Goal: Task Accomplishment & Management: Use online tool/utility

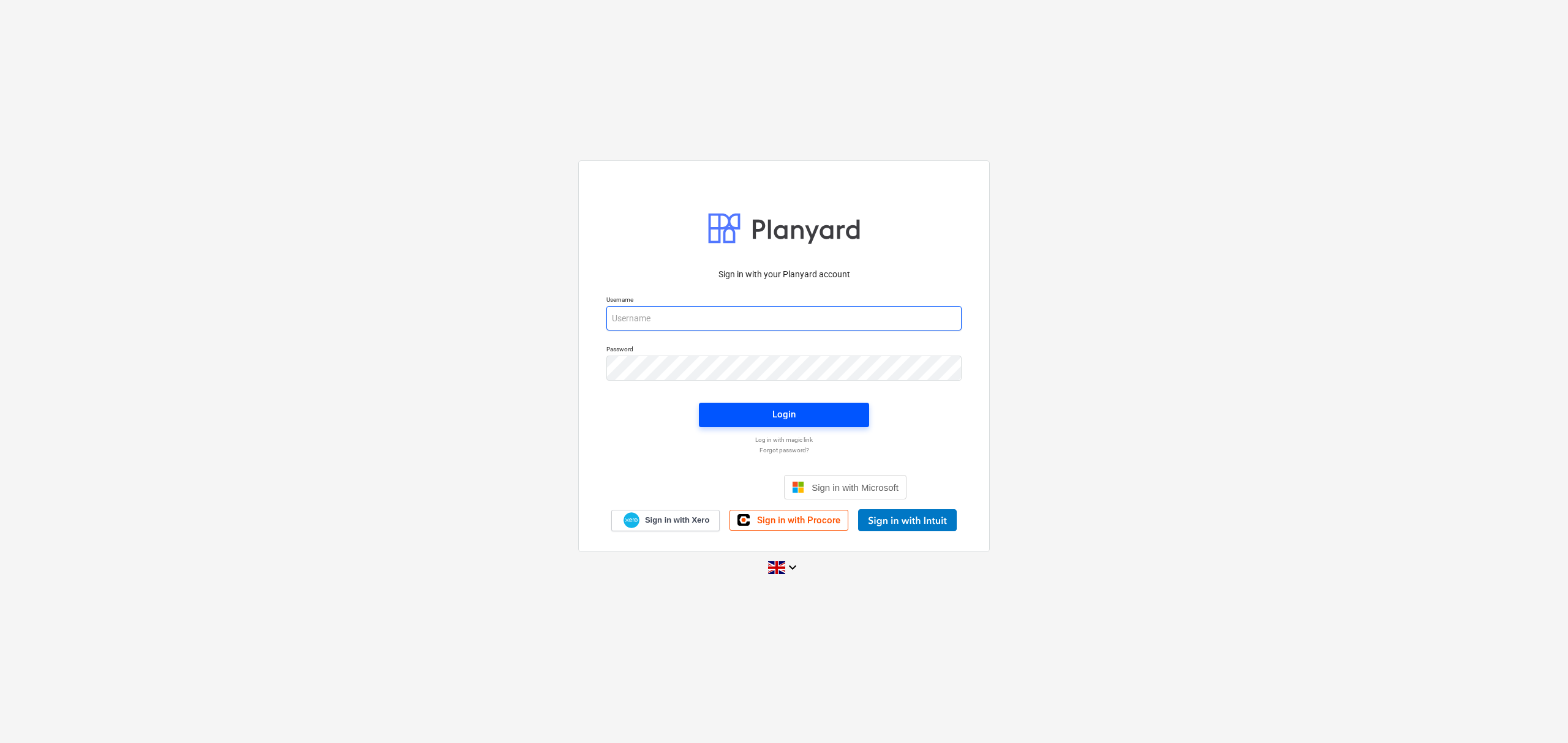
type input "[PERSON_NAME][EMAIL_ADDRESS][PERSON_NAME][DOMAIN_NAME]"
click at [797, 417] on span "Login" at bounding box center [784, 414] width 141 height 16
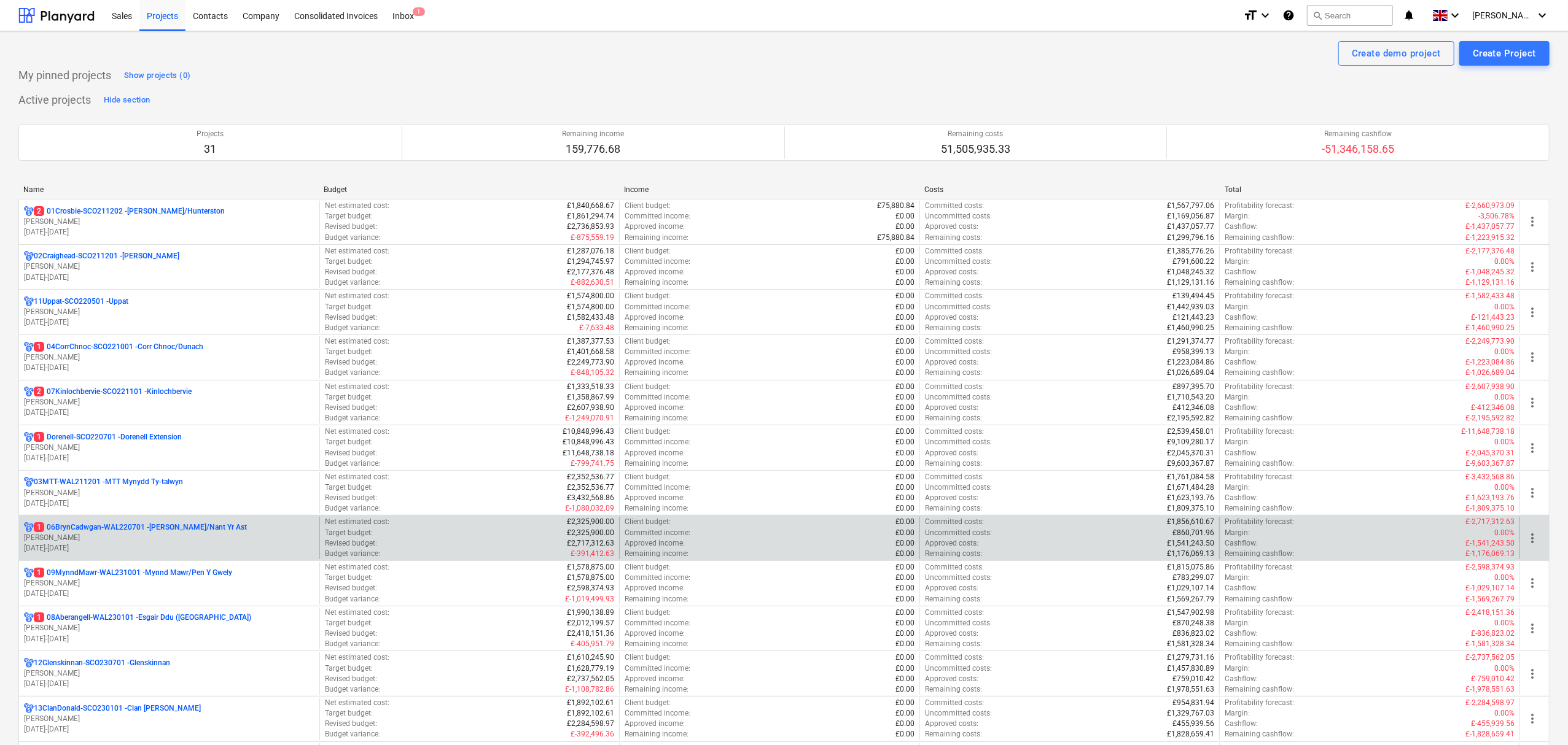
click at [118, 531] on p "1 06BrynCadwgan-WAL220701 - [PERSON_NAME]/Nant Yr Ast" at bounding box center [140, 527] width 213 height 10
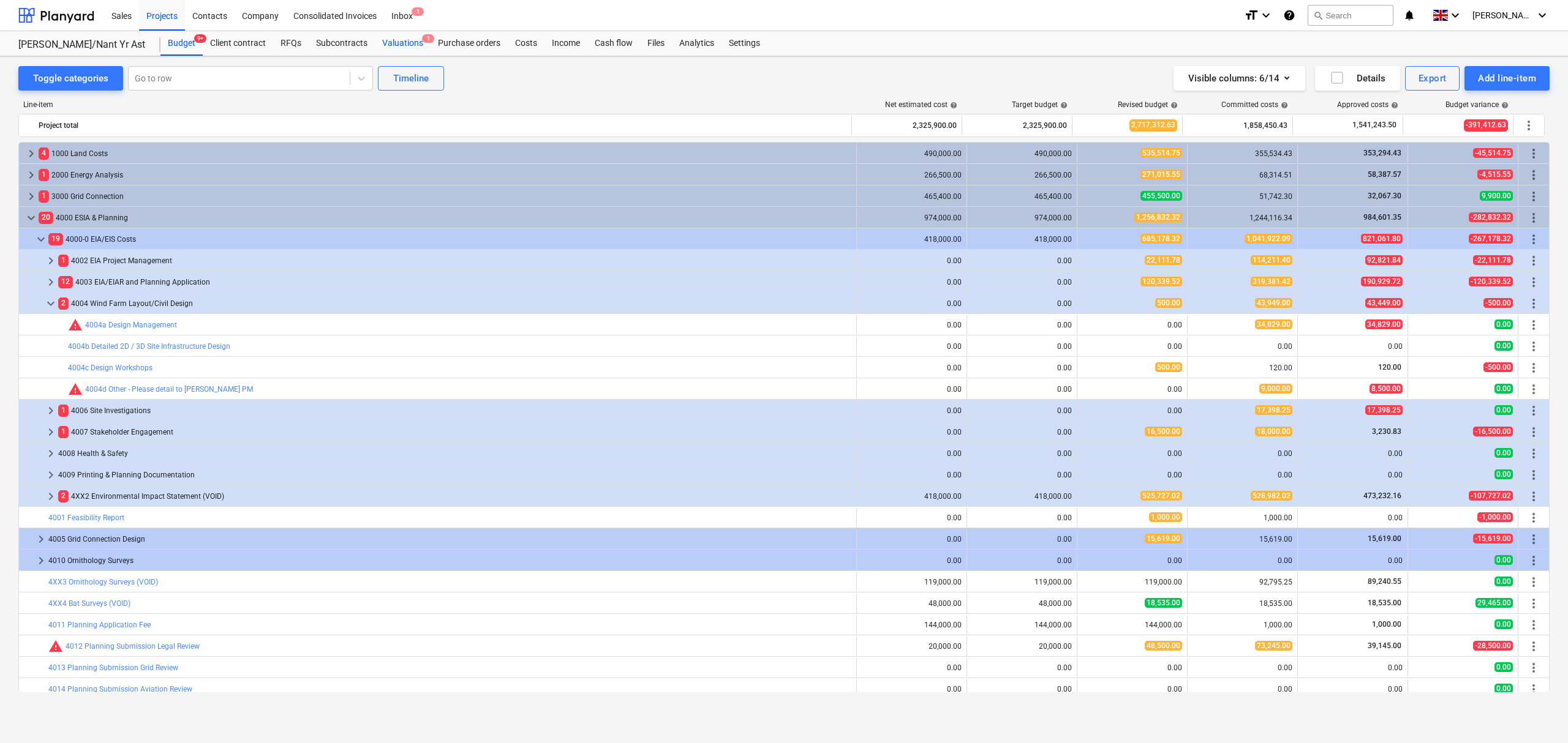
click at [415, 44] on div "Valuations 1" at bounding box center [402, 43] width 56 height 25
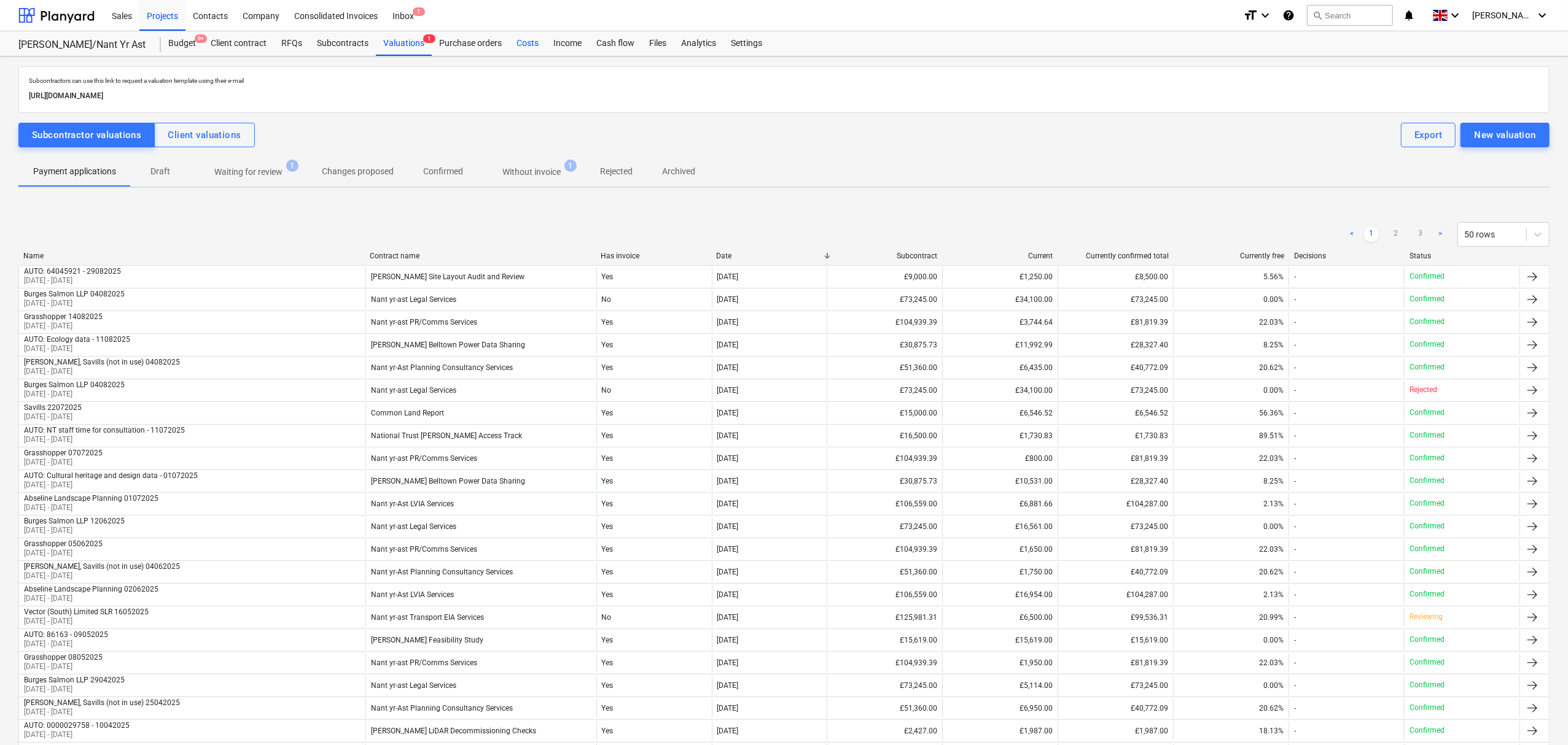
click at [517, 44] on div "Costs" at bounding box center [527, 43] width 37 height 25
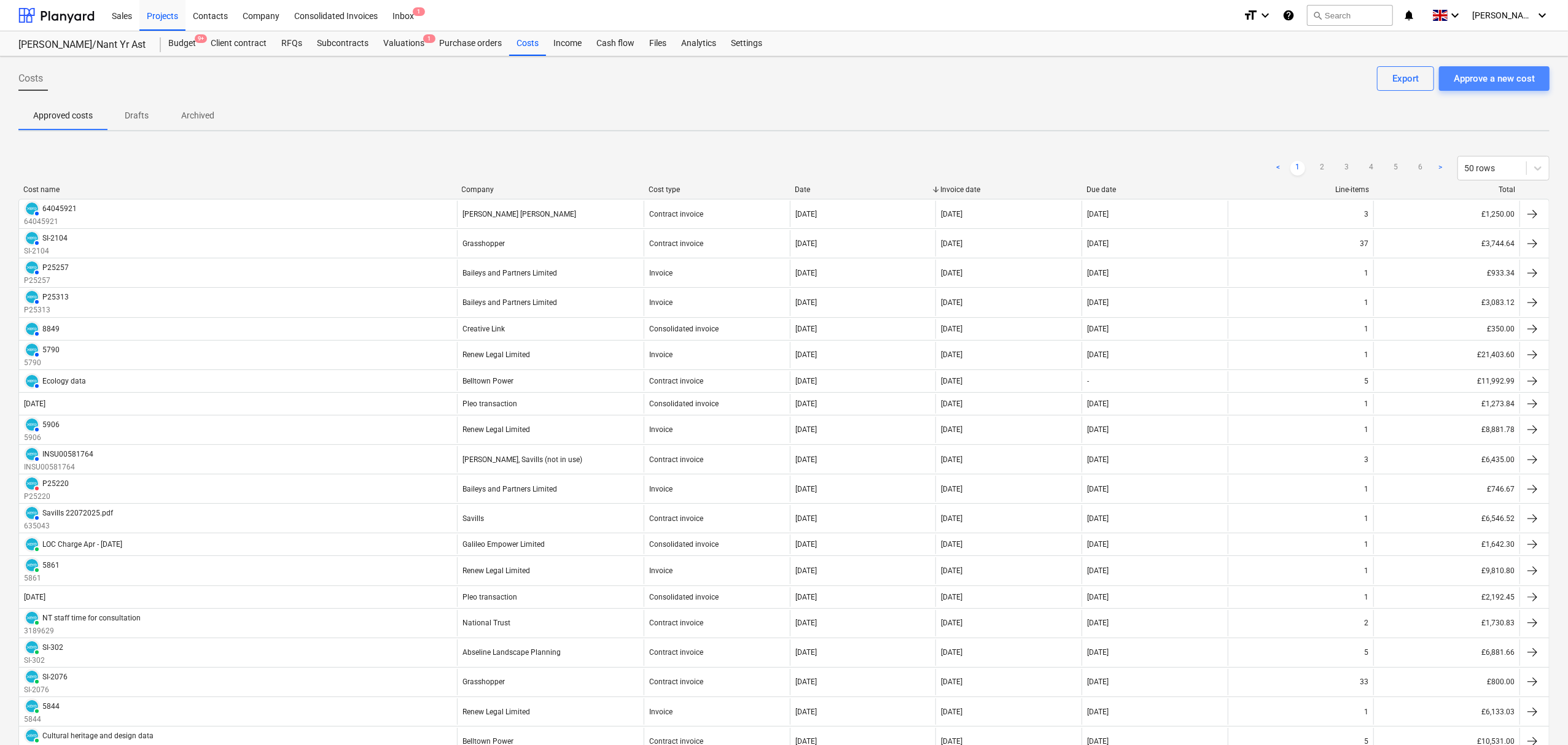
click at [1497, 79] on div "Approve a new cost" at bounding box center [1494, 79] width 81 height 16
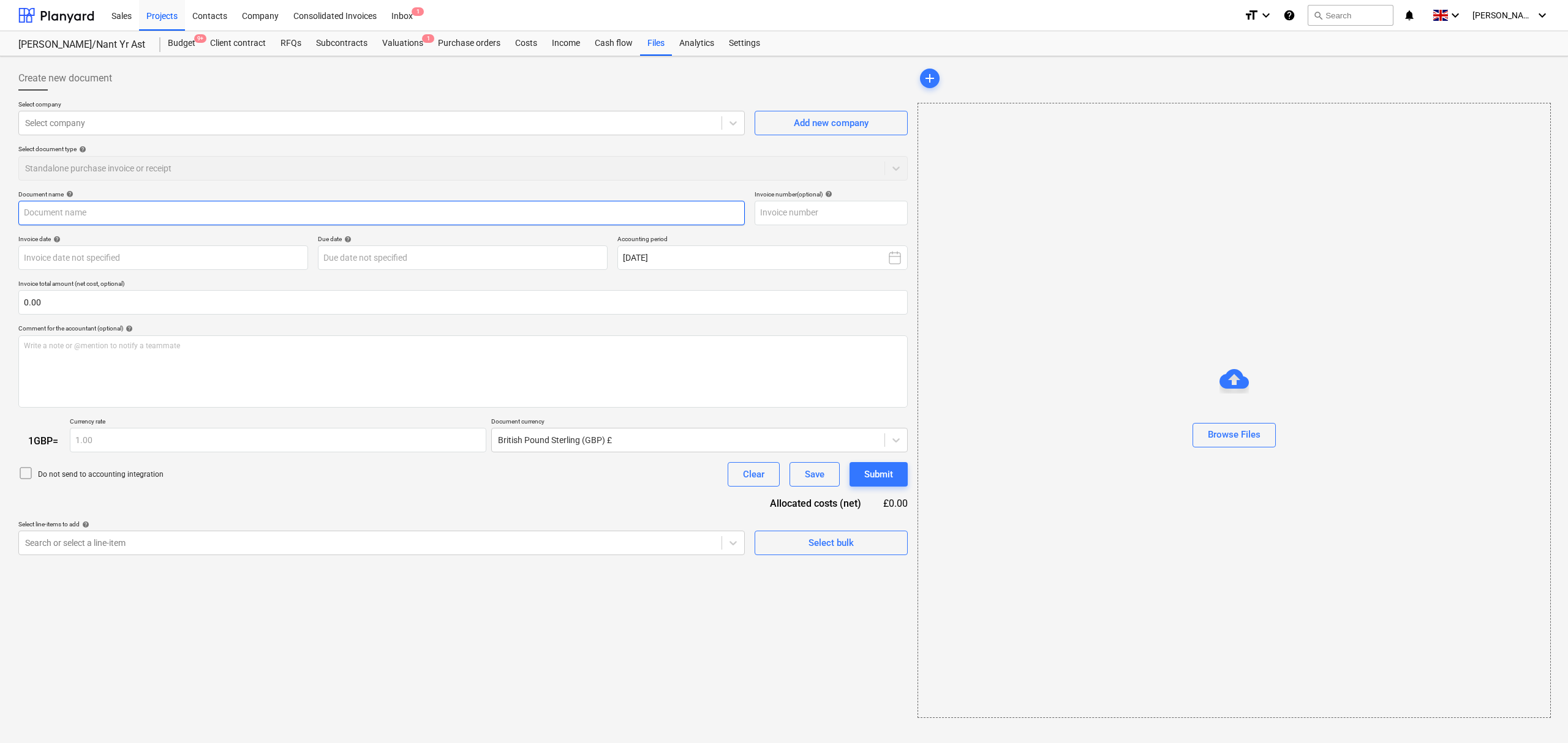
click at [160, 209] on input "text" at bounding box center [381, 213] width 727 height 25
click at [214, 169] on div "Select document type help Standalone purchase invoice or receipt" at bounding box center [463, 162] width 890 height 35
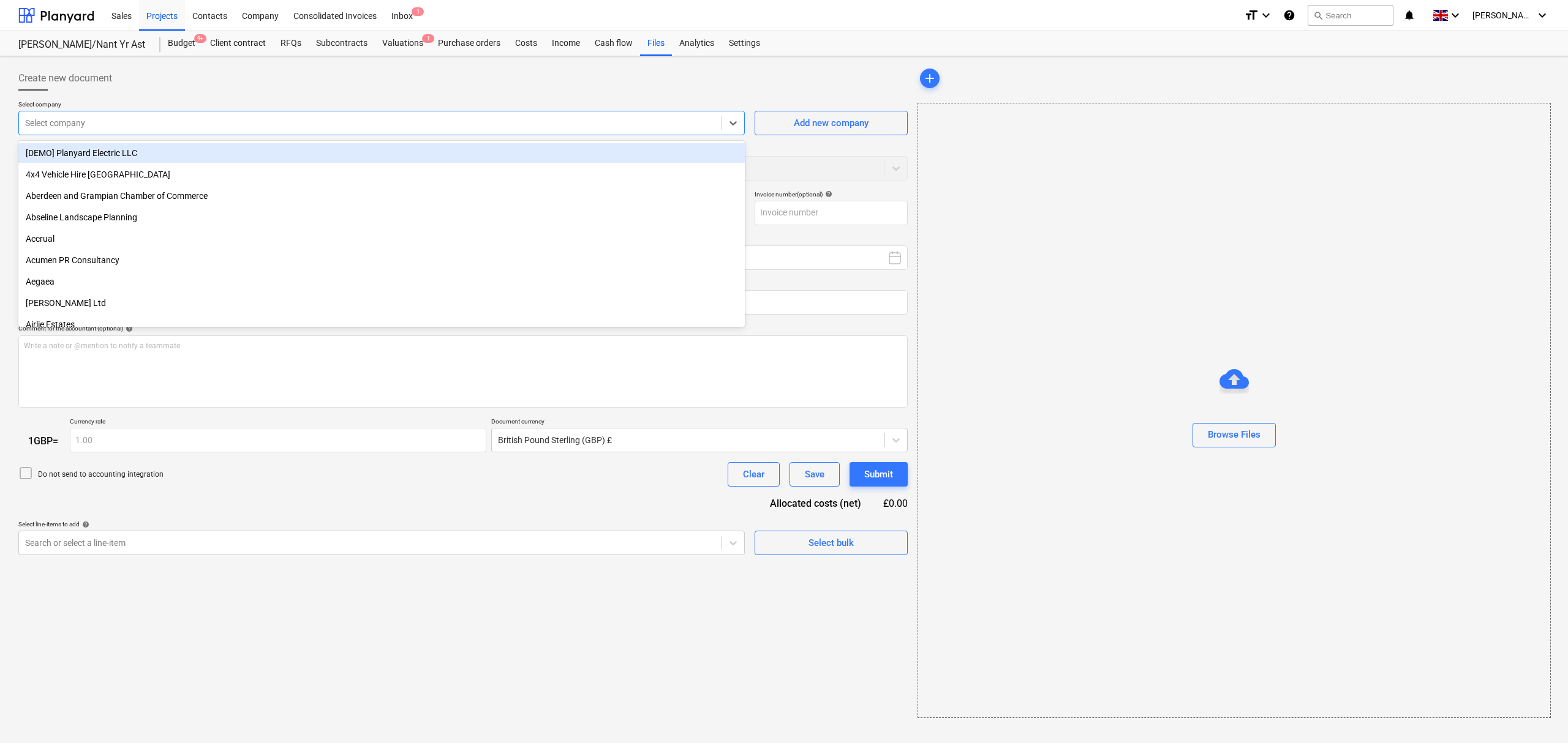
click at [221, 129] on div at bounding box center [370, 123] width 690 height 12
type input "pell"
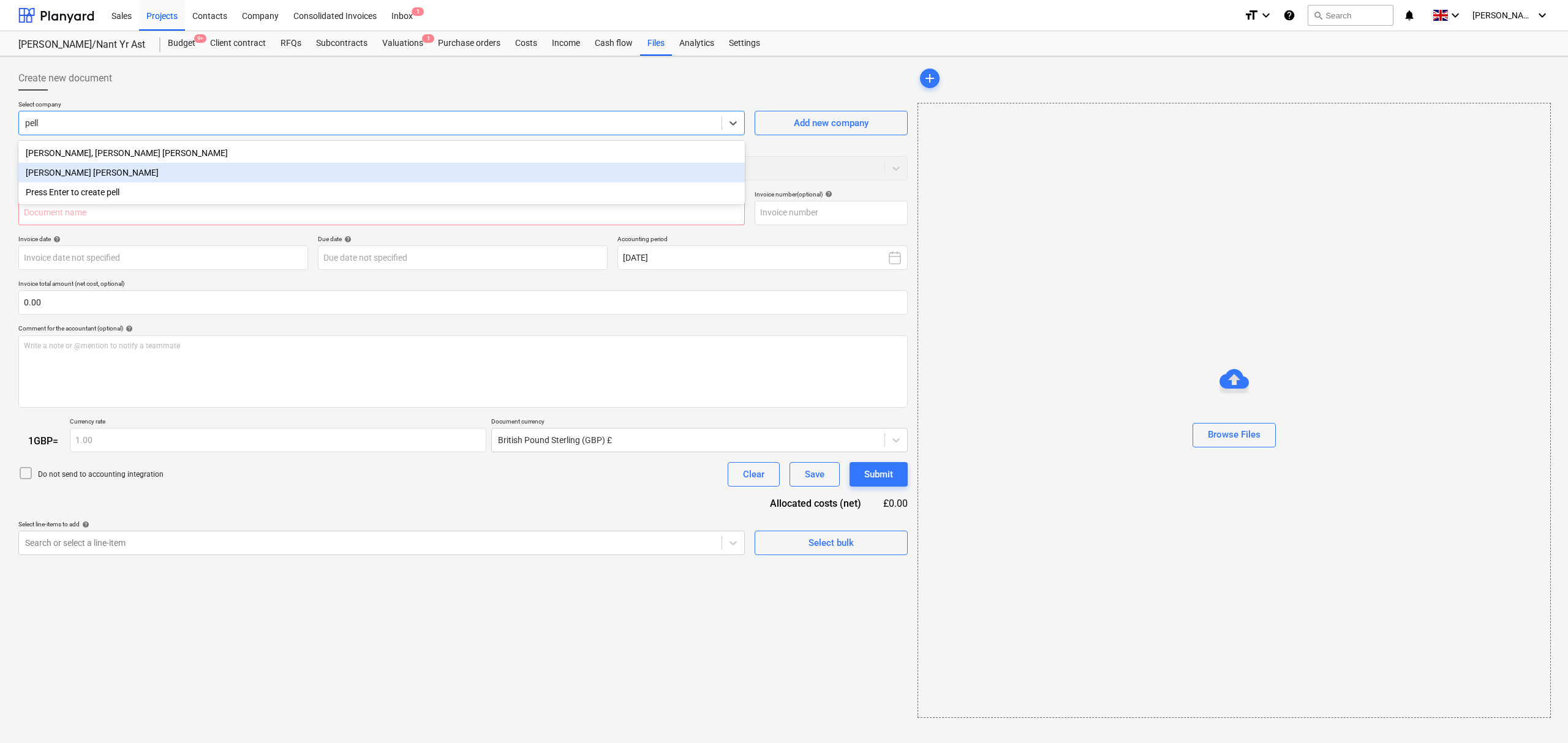
click at [118, 177] on div "[PERSON_NAME] [PERSON_NAME]" at bounding box center [381, 172] width 727 height 19
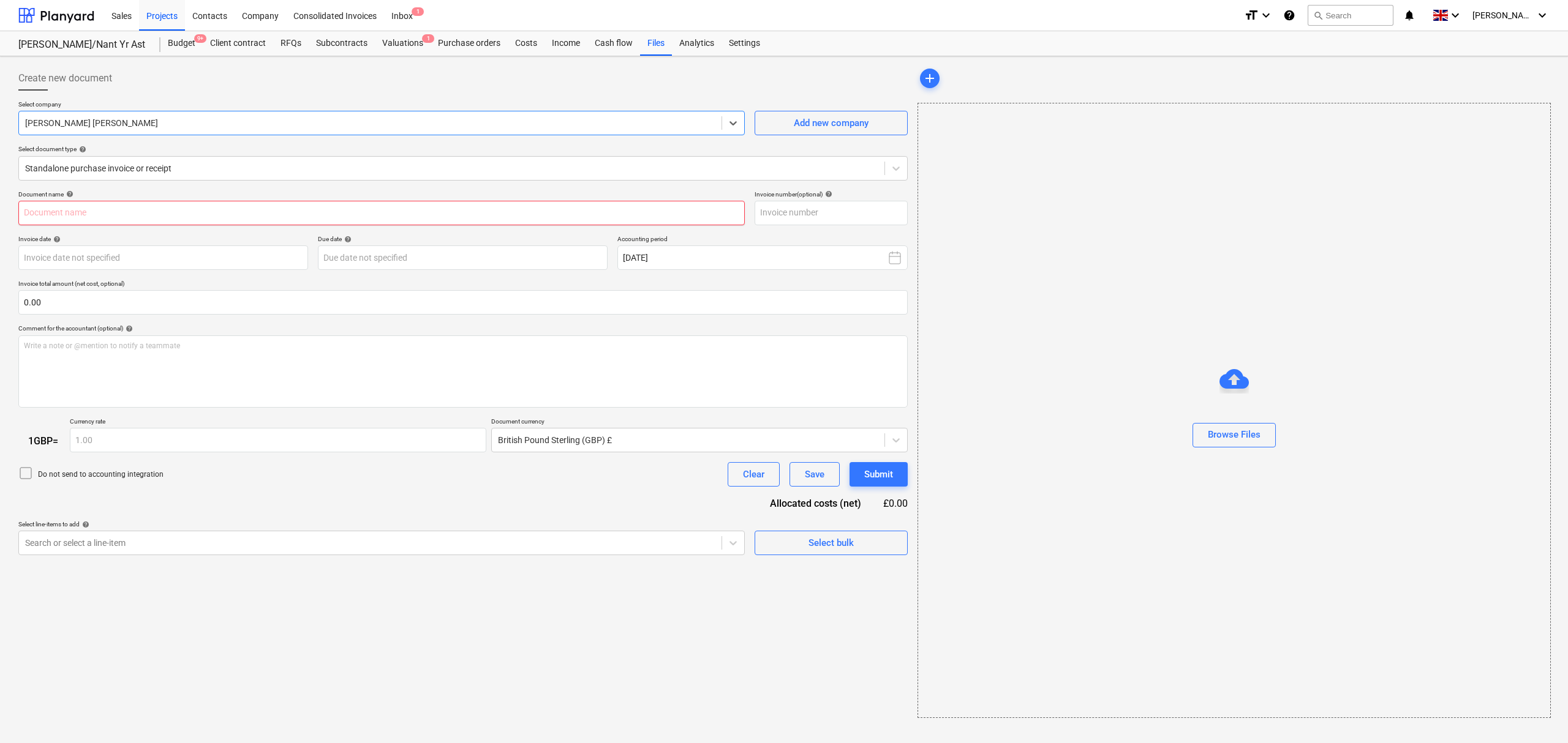
click at [164, 206] on input "text" at bounding box center [381, 213] width 727 height 25
click at [686, 204] on input "text" at bounding box center [381, 213] width 727 height 25
click at [160, 163] on div at bounding box center [451, 168] width 853 height 12
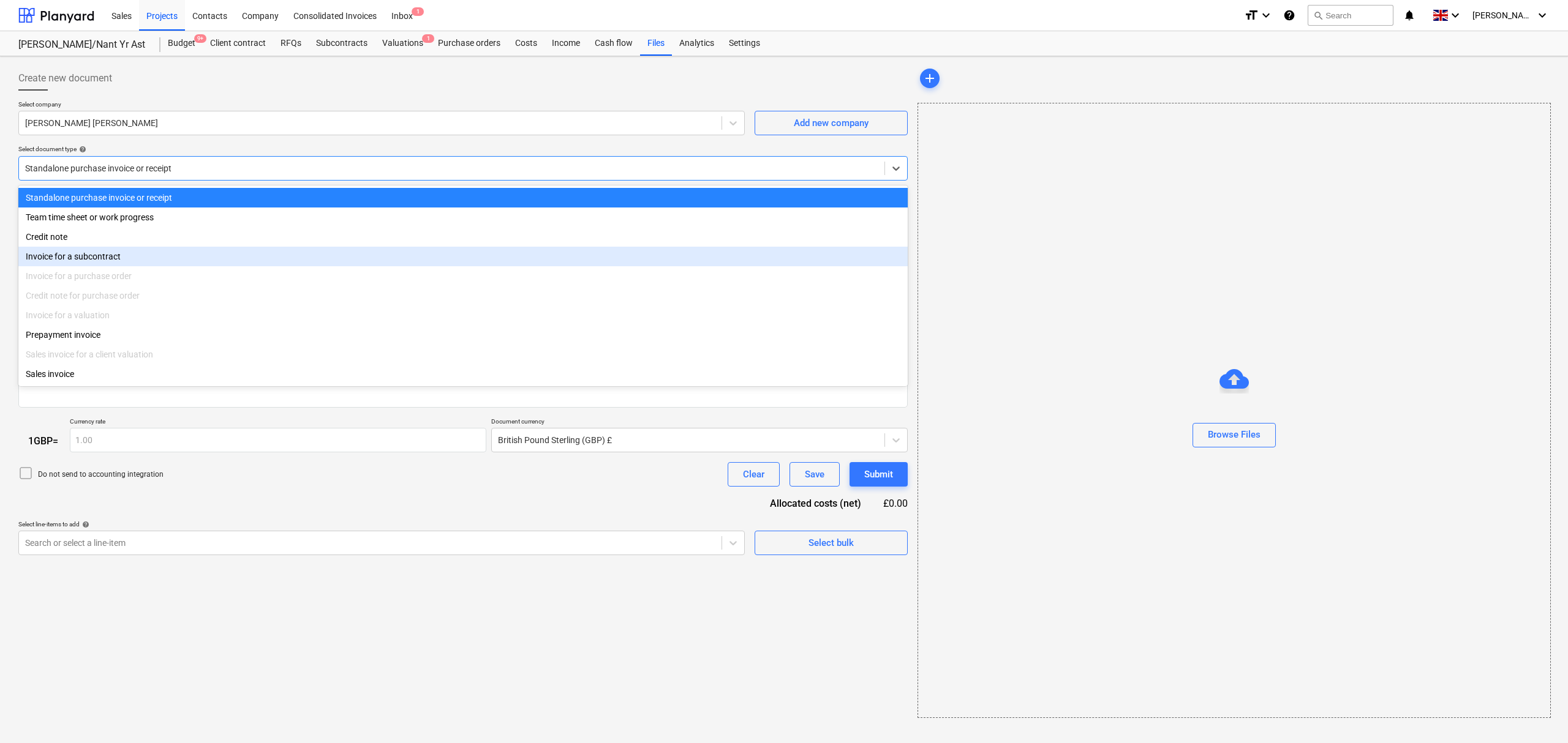
click at [143, 266] on div "Invoice for a subcontract" at bounding box center [463, 256] width 890 height 19
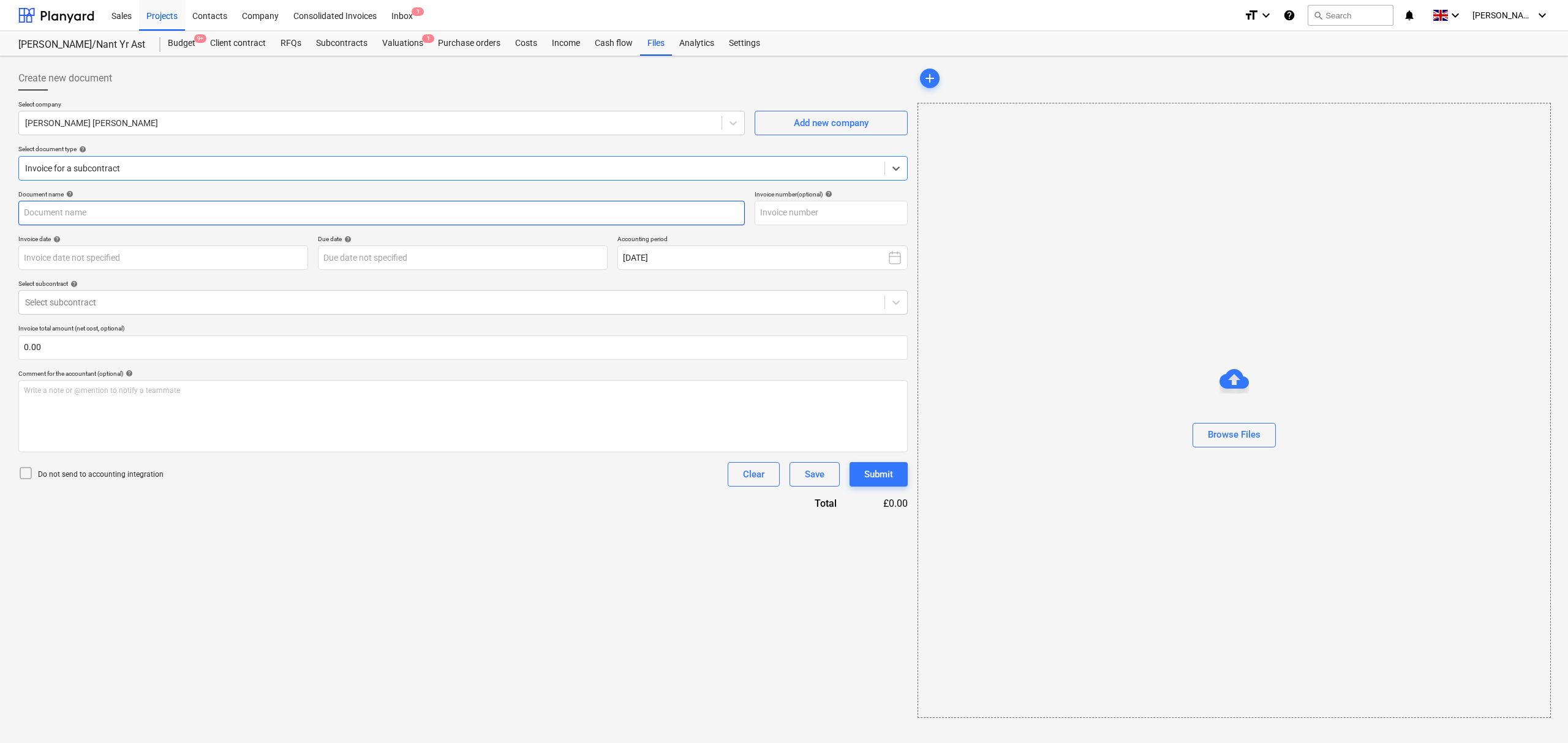
click at [187, 223] on input "text" at bounding box center [381, 213] width 727 height 25
click at [287, 221] on input "text" at bounding box center [381, 213] width 727 height 25
click at [184, 307] on div at bounding box center [451, 302] width 853 height 12
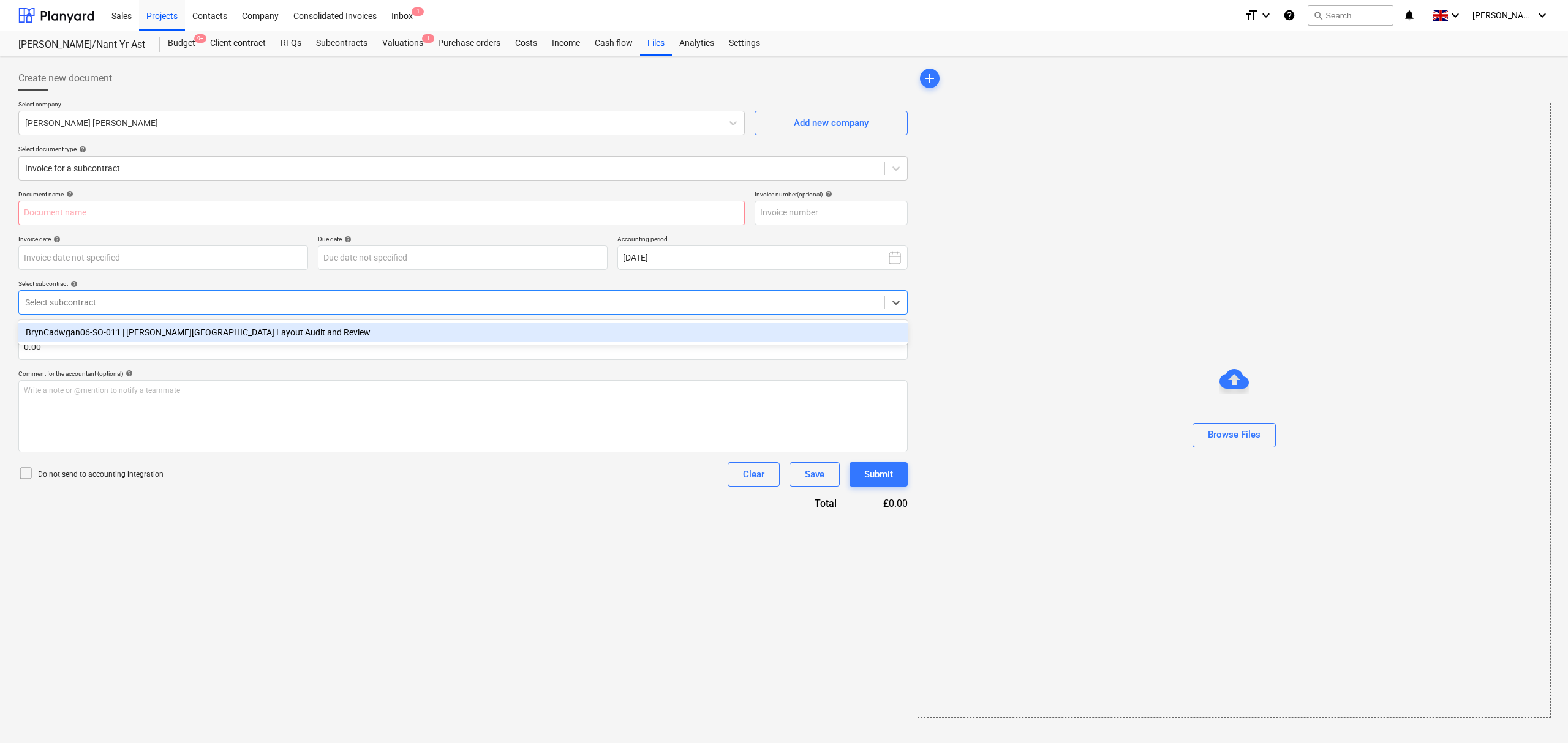
click at [204, 329] on div "BrynCadwgan06-SO-011 | [PERSON_NAME][GEOGRAPHIC_DATA] Layout Audit and Review" at bounding box center [463, 332] width 890 height 19
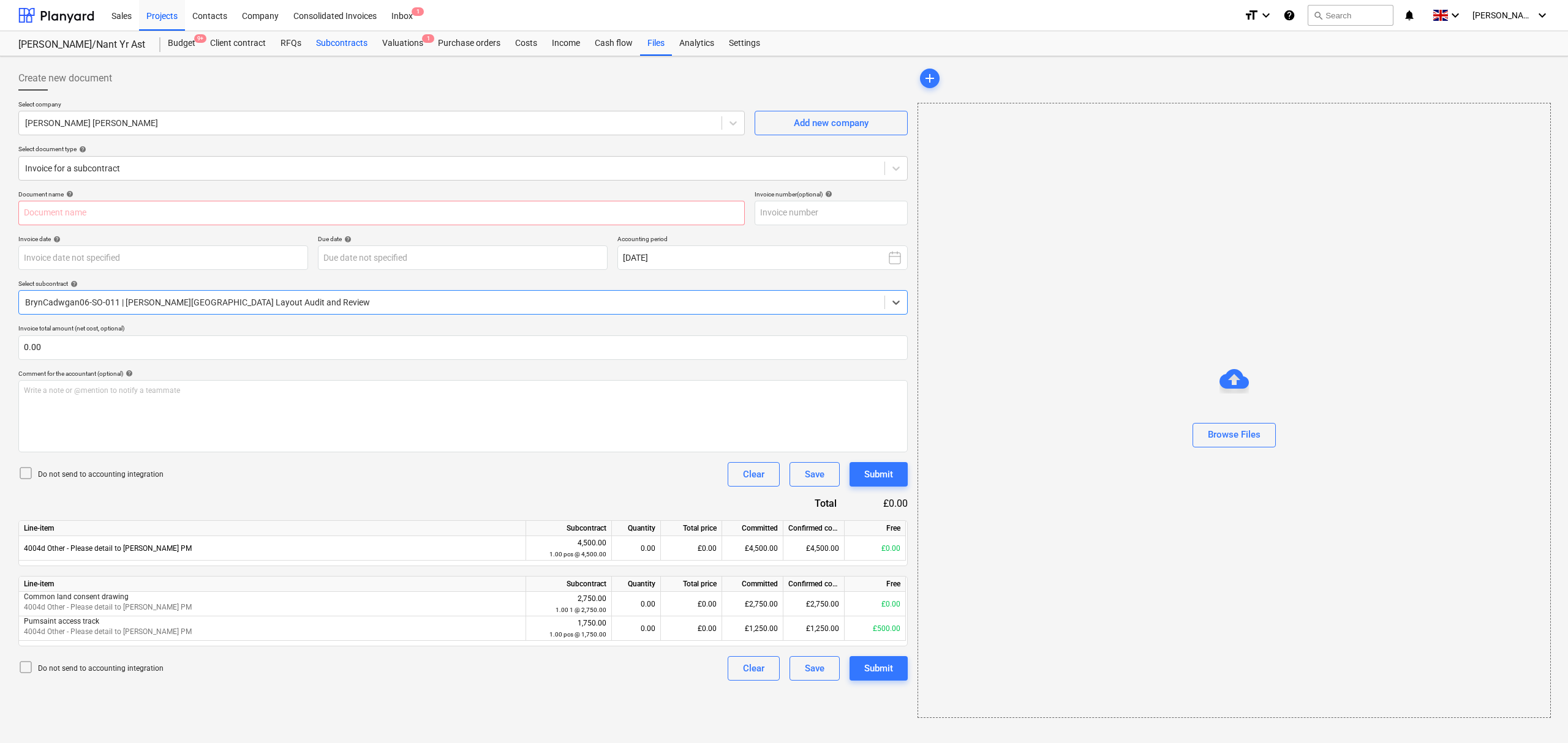
click at [349, 47] on div "Subcontracts" at bounding box center [342, 43] width 66 height 25
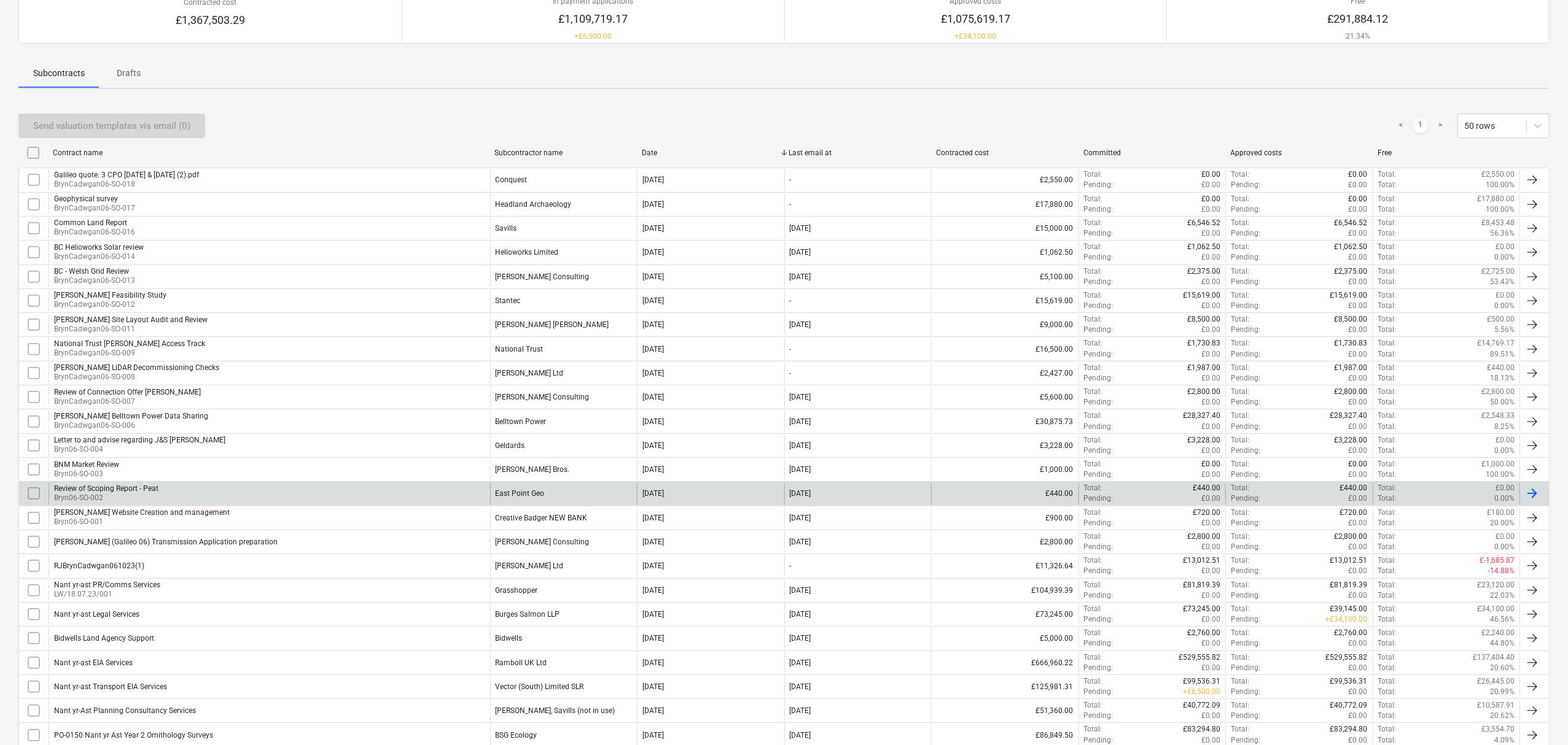
scroll to position [82, 0]
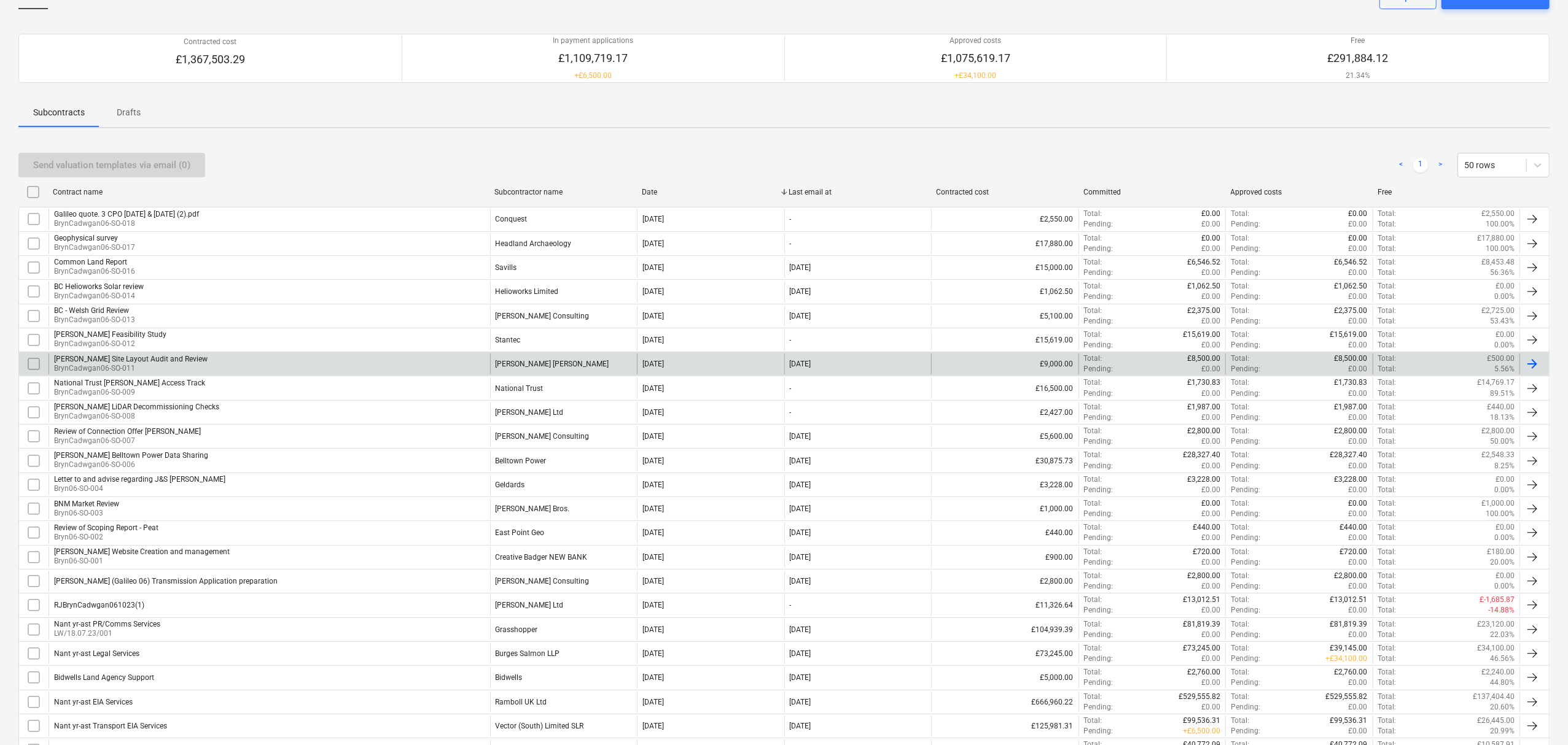
click at [468, 363] on div "[PERSON_NAME] Site Layout Audit and Review BrynCadwgan06-SO-011" at bounding box center [269, 363] width 442 height 21
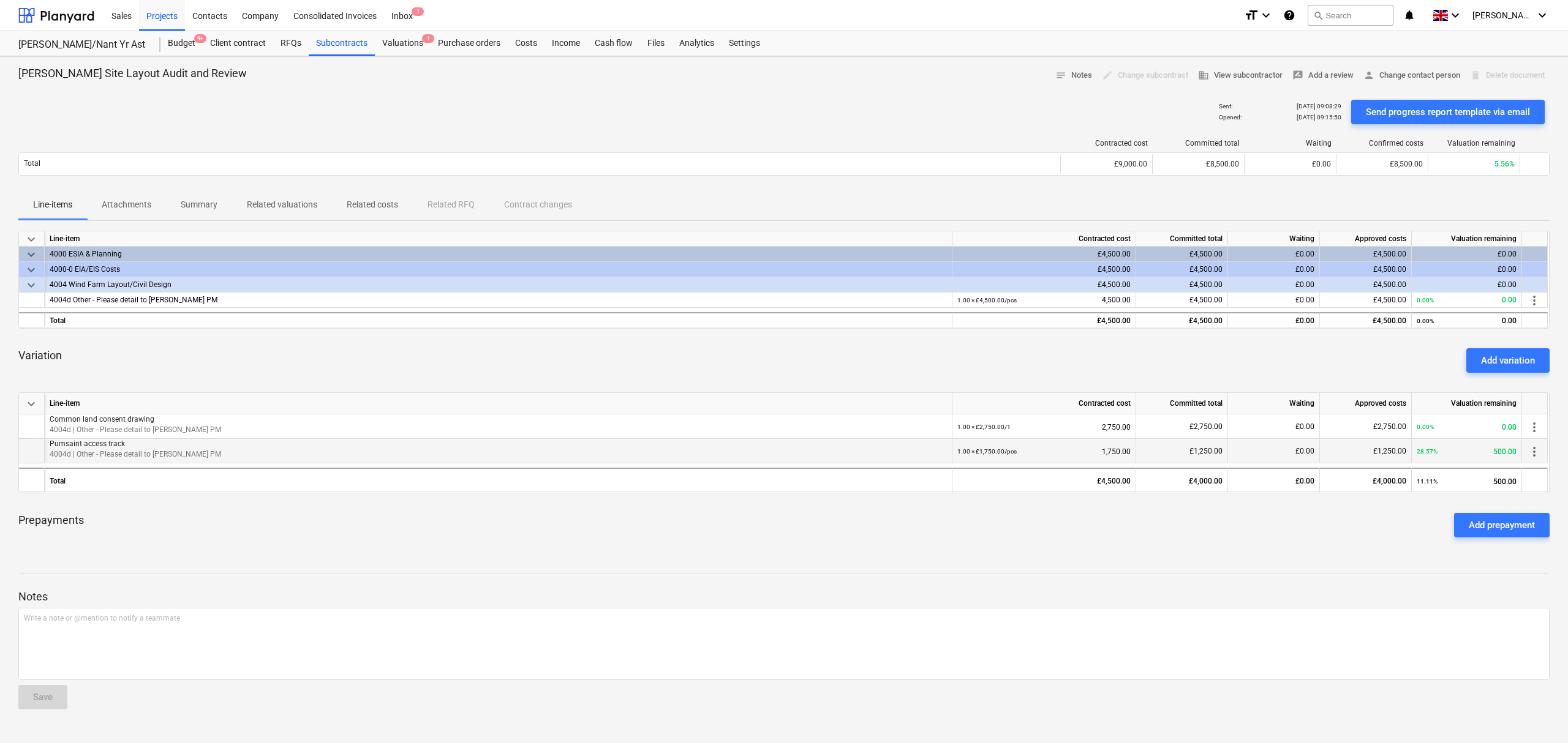
click at [1198, 447] on span "£1,250.00" at bounding box center [1206, 451] width 33 height 9
click at [1247, 536] on div "Prepayments Add prepayment" at bounding box center [784, 525] width 1531 height 44
click at [909, 457] on p "4004d | Other - Please detail to [PERSON_NAME] PM" at bounding box center [498, 455] width 898 height 10
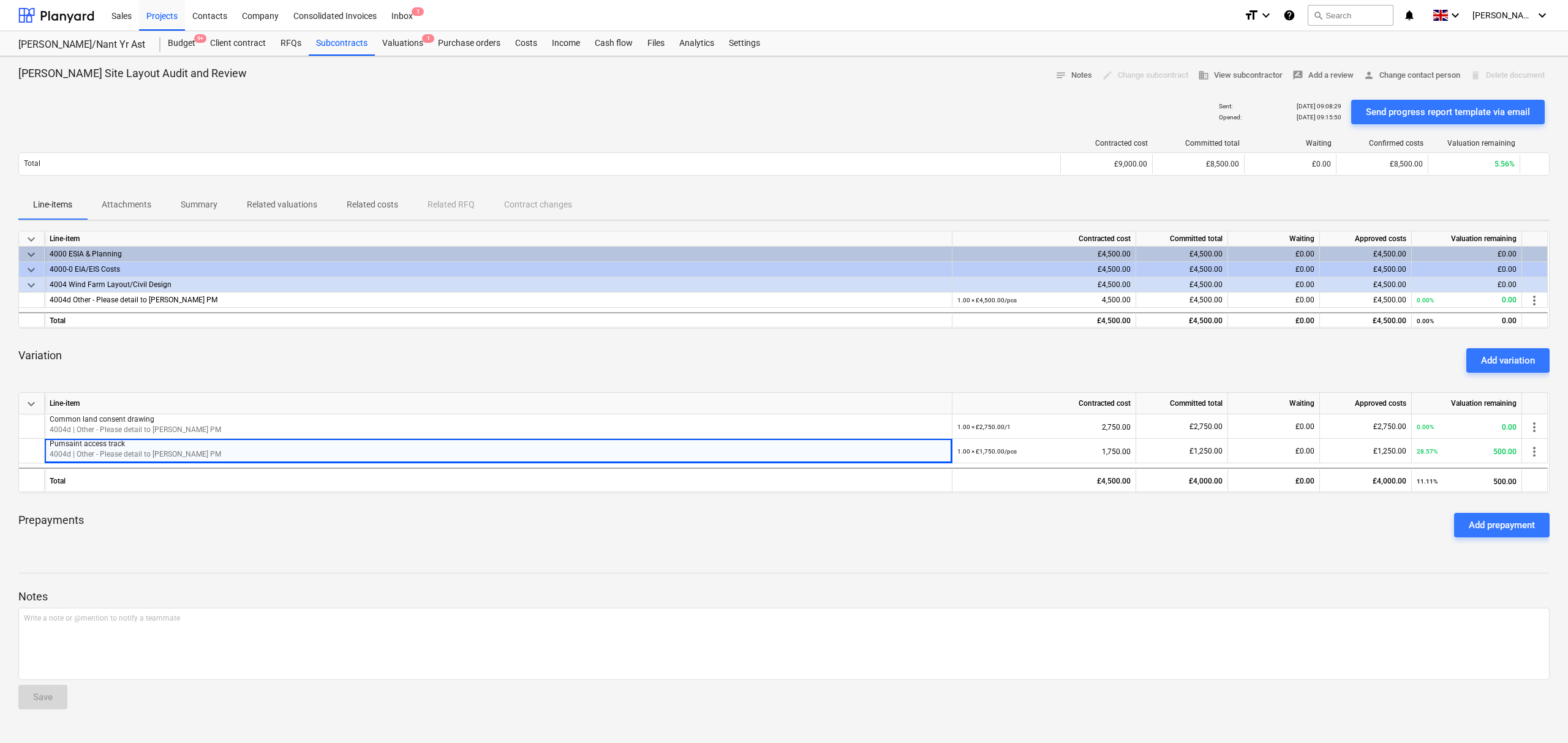
click at [674, 551] on div "[PERSON_NAME] Site Layout Audit and Review notes Notes edit Change subcontract …" at bounding box center [784, 399] width 1568 height 687
click at [293, 211] on p "Related valuations" at bounding box center [282, 205] width 71 height 13
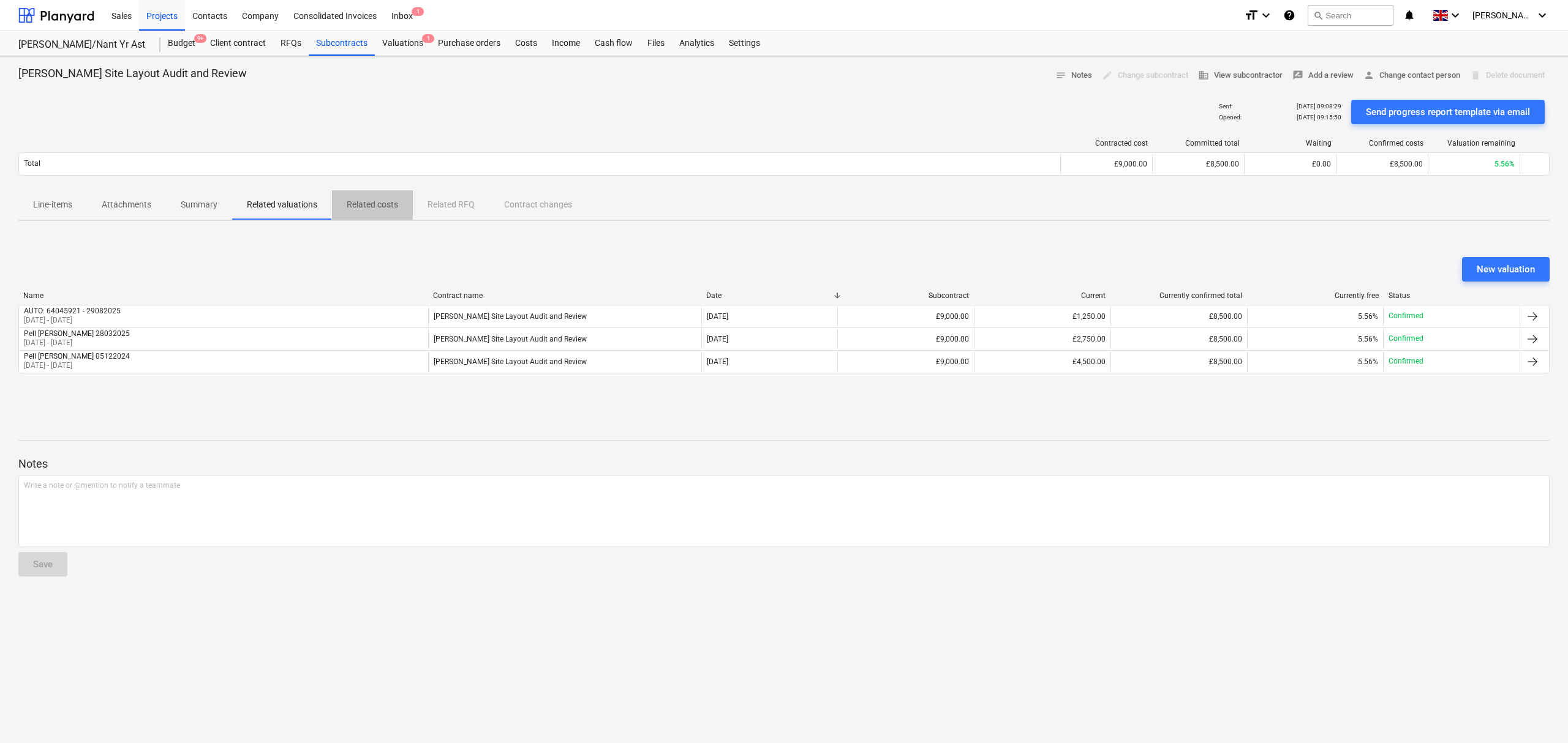
click at [376, 208] on p "Related costs" at bounding box center [372, 205] width 51 height 13
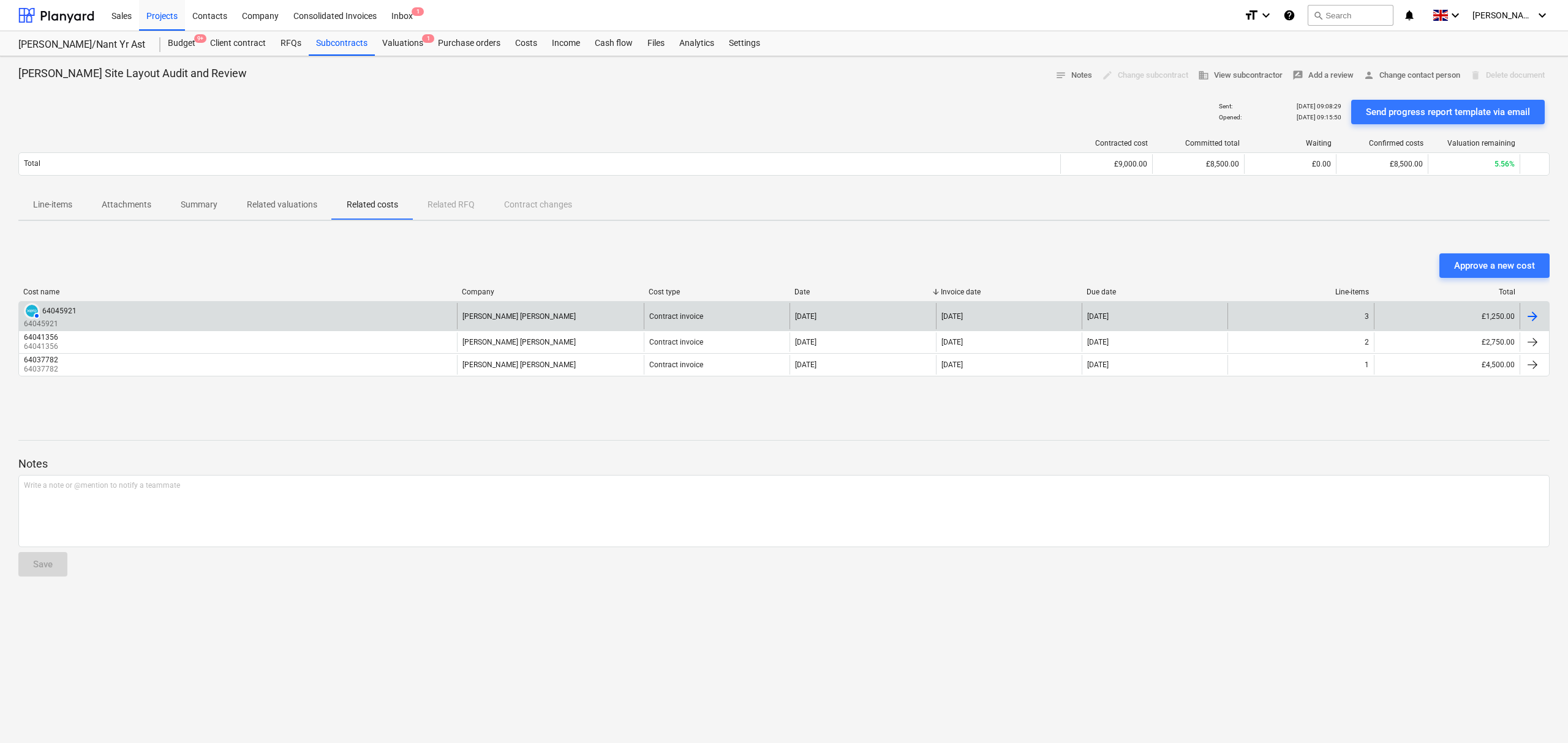
click at [1510, 321] on div "£1,250.00" at bounding box center [1447, 316] width 146 height 27
